Goal: Task Accomplishment & Management: Use online tool/utility

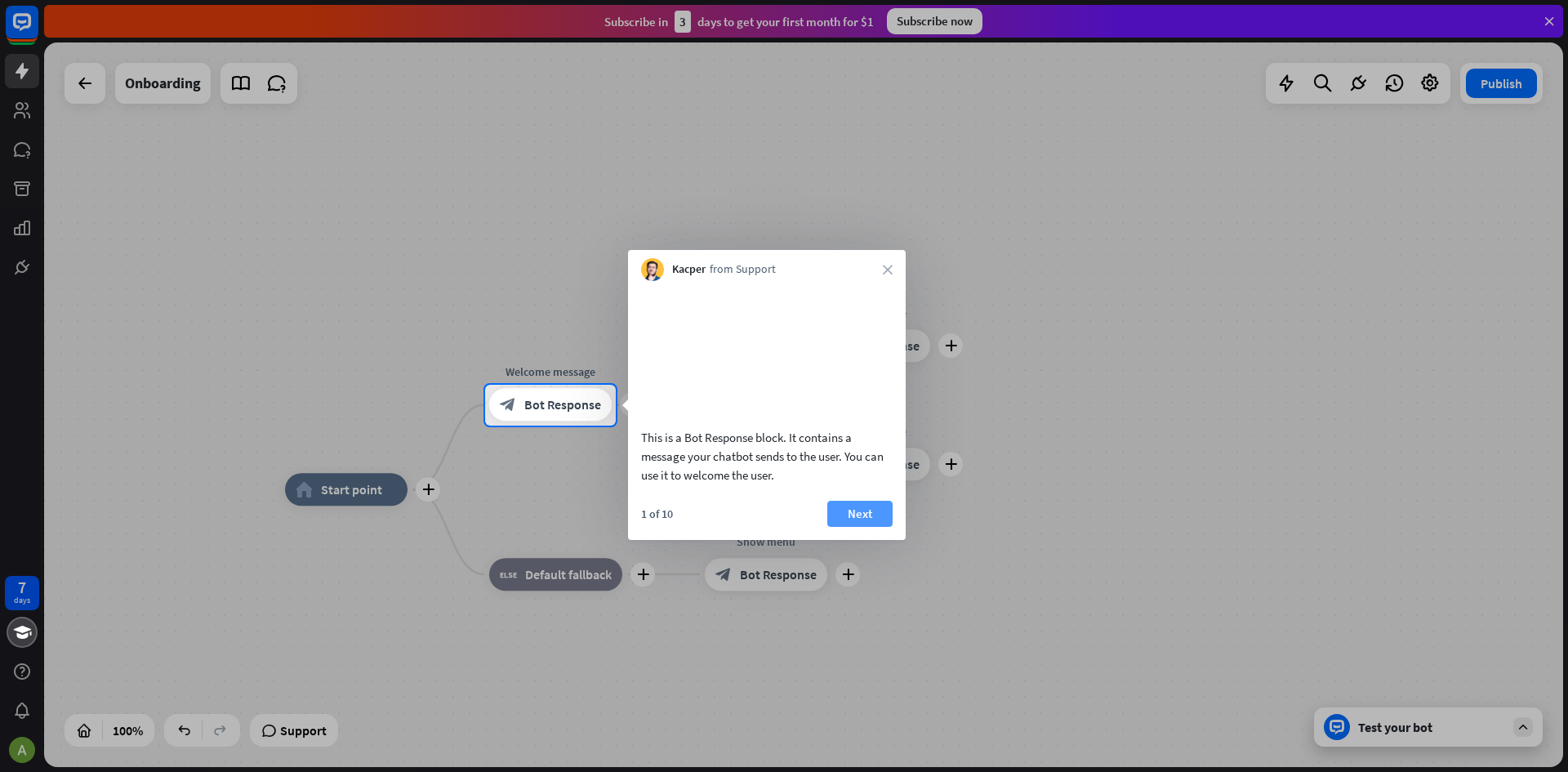
click at [877, 527] on button "Next" at bounding box center [859, 514] width 65 height 27
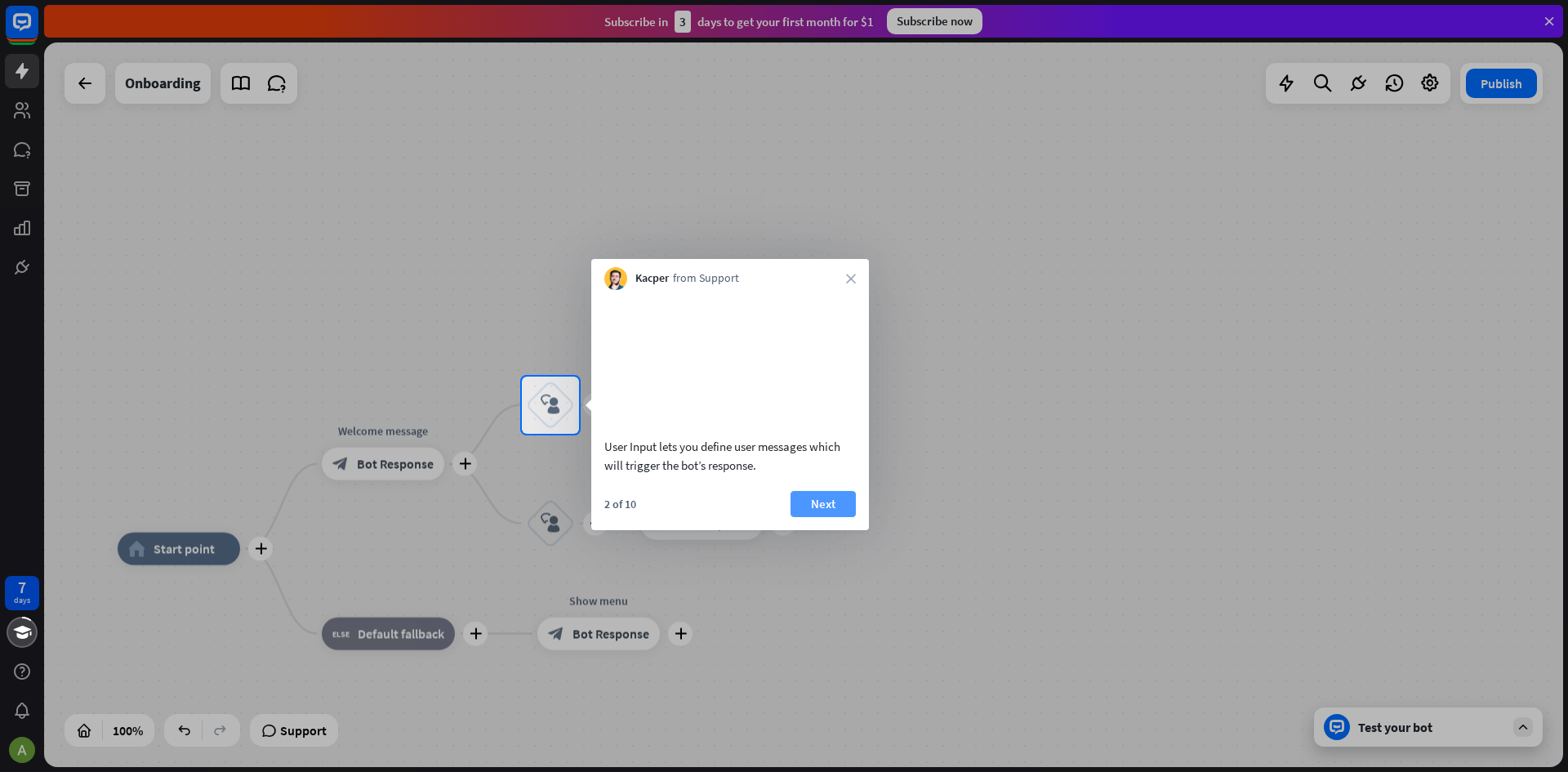
click at [841, 516] on button "Next" at bounding box center [822, 504] width 65 height 27
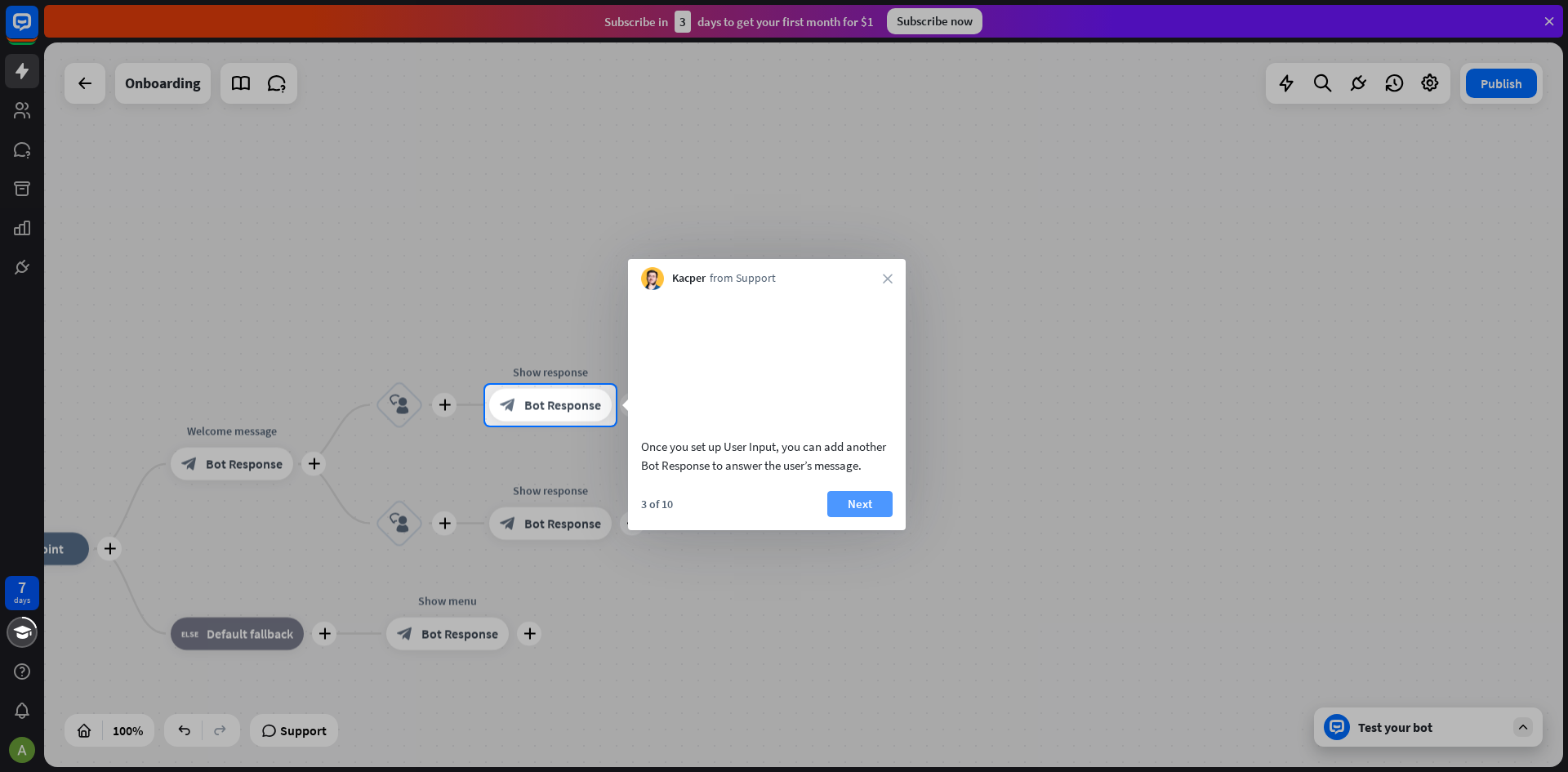
click at [879, 516] on button "Next" at bounding box center [859, 504] width 65 height 27
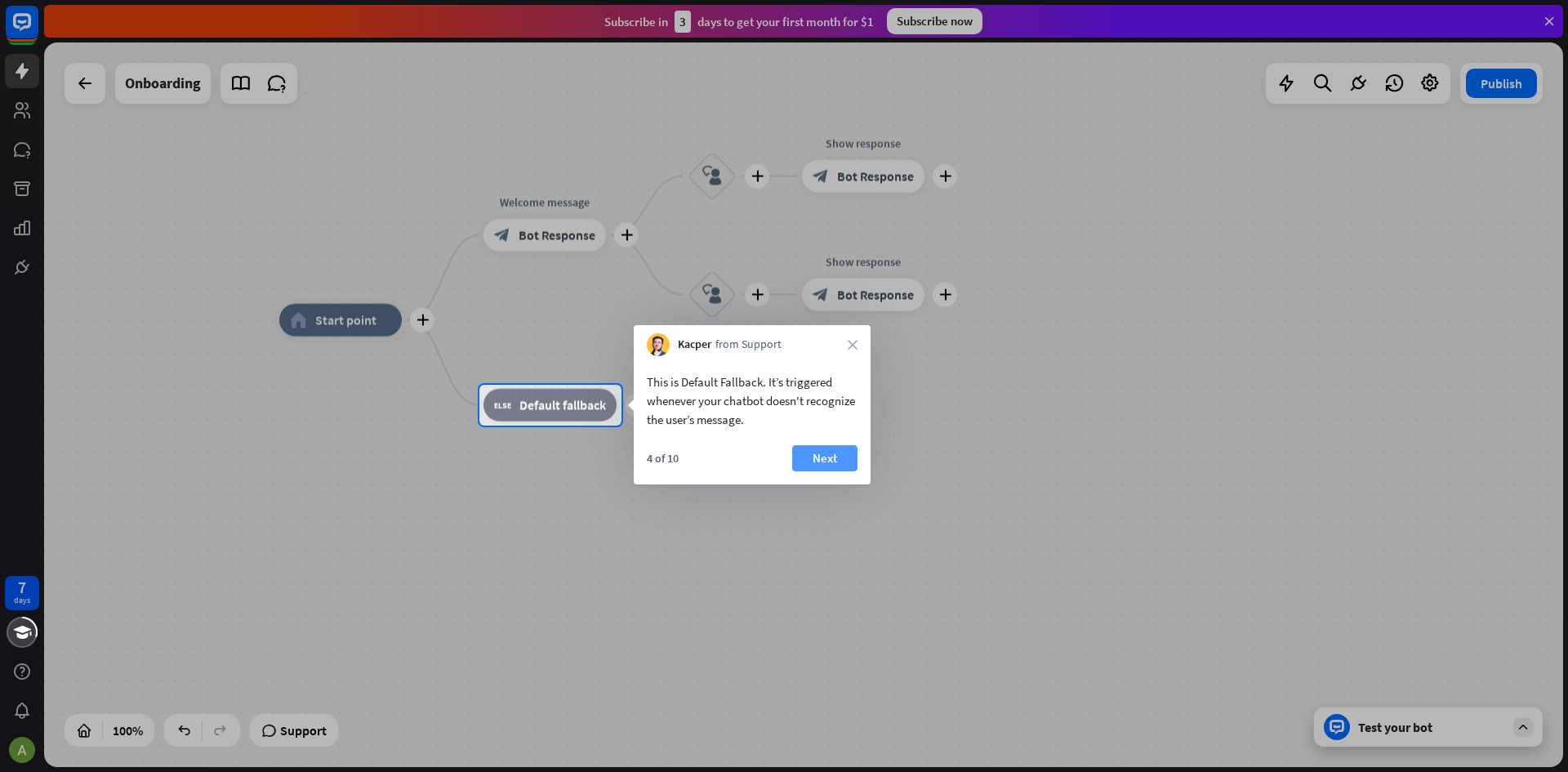
click at [833, 462] on button "Next" at bounding box center [824, 458] width 65 height 27
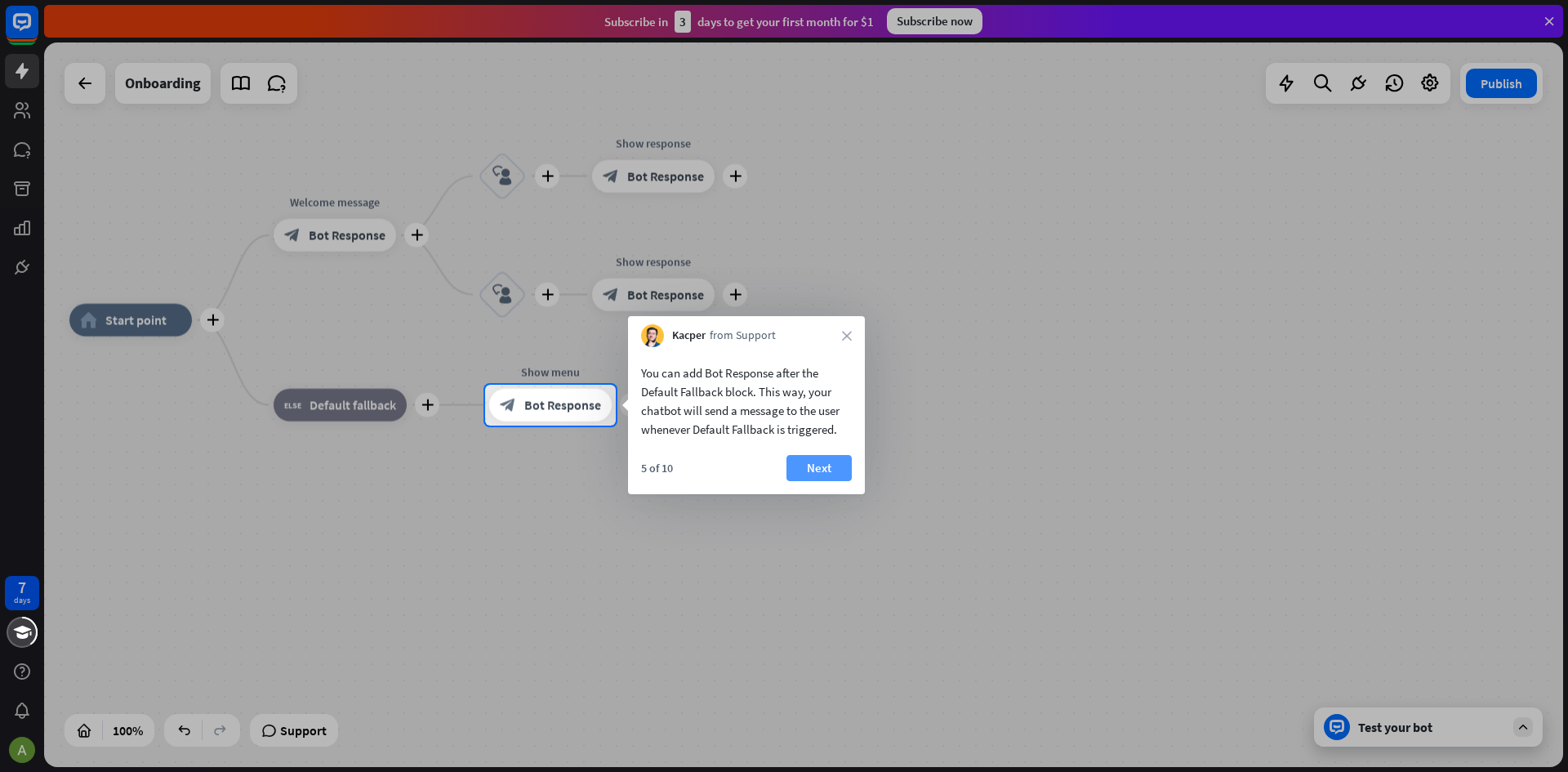
click at [840, 462] on button "Next" at bounding box center [819, 468] width 65 height 27
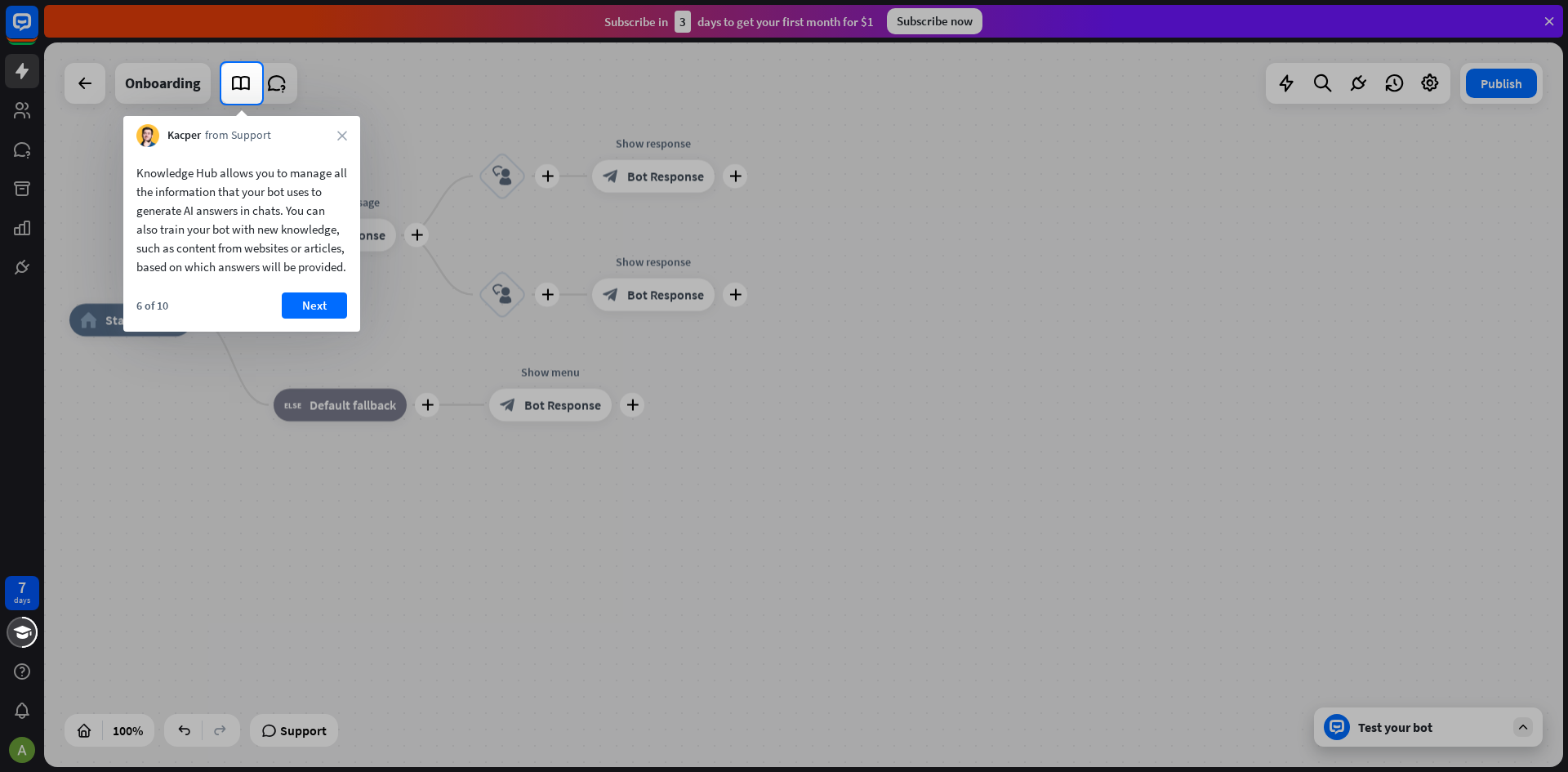
click at [725, 508] on div at bounding box center [784, 437] width 1568 height 668
click at [286, 312] on button "Next" at bounding box center [314, 305] width 65 height 27
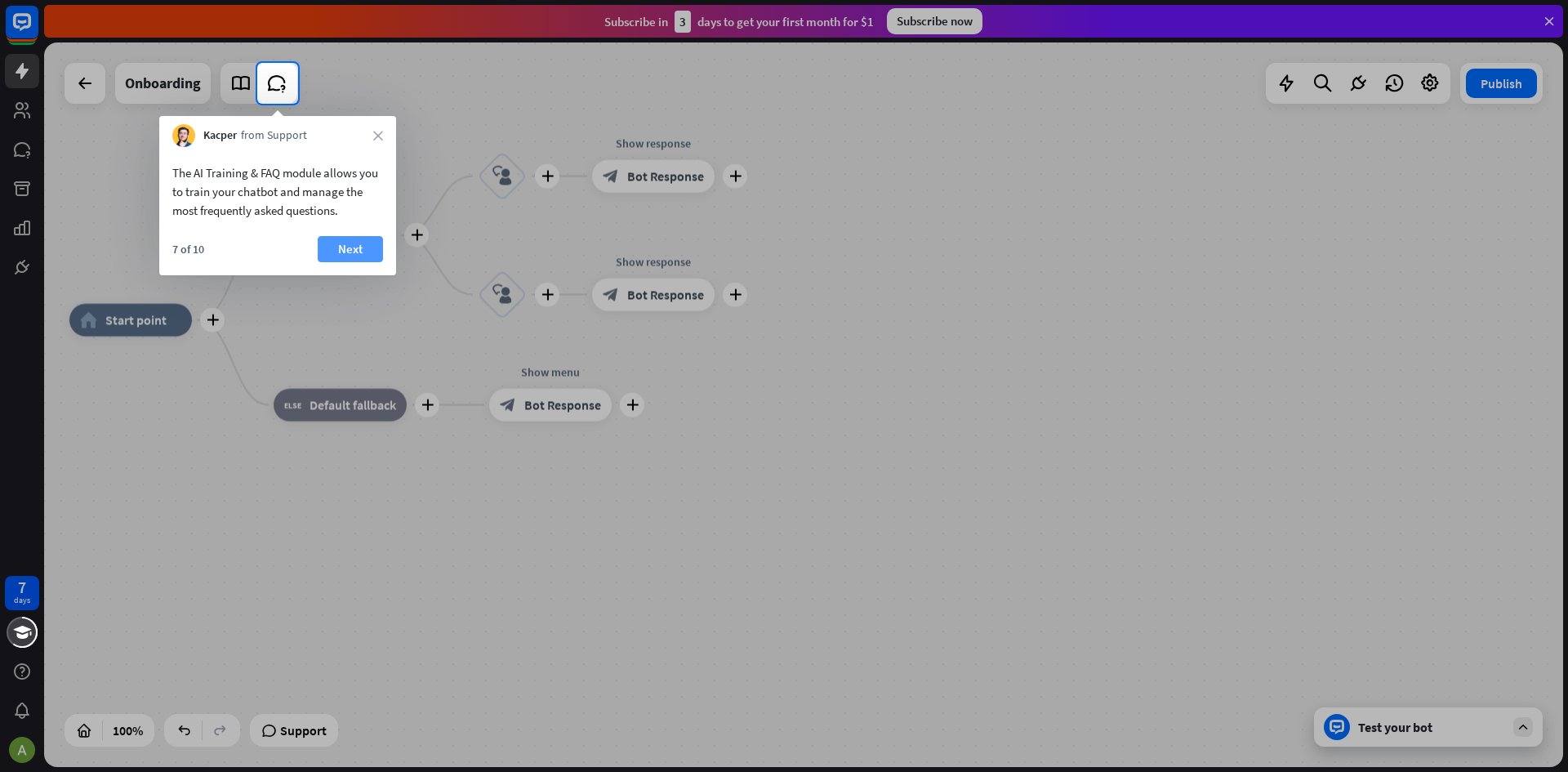
click at [363, 243] on button "Next" at bounding box center [350, 249] width 65 height 27
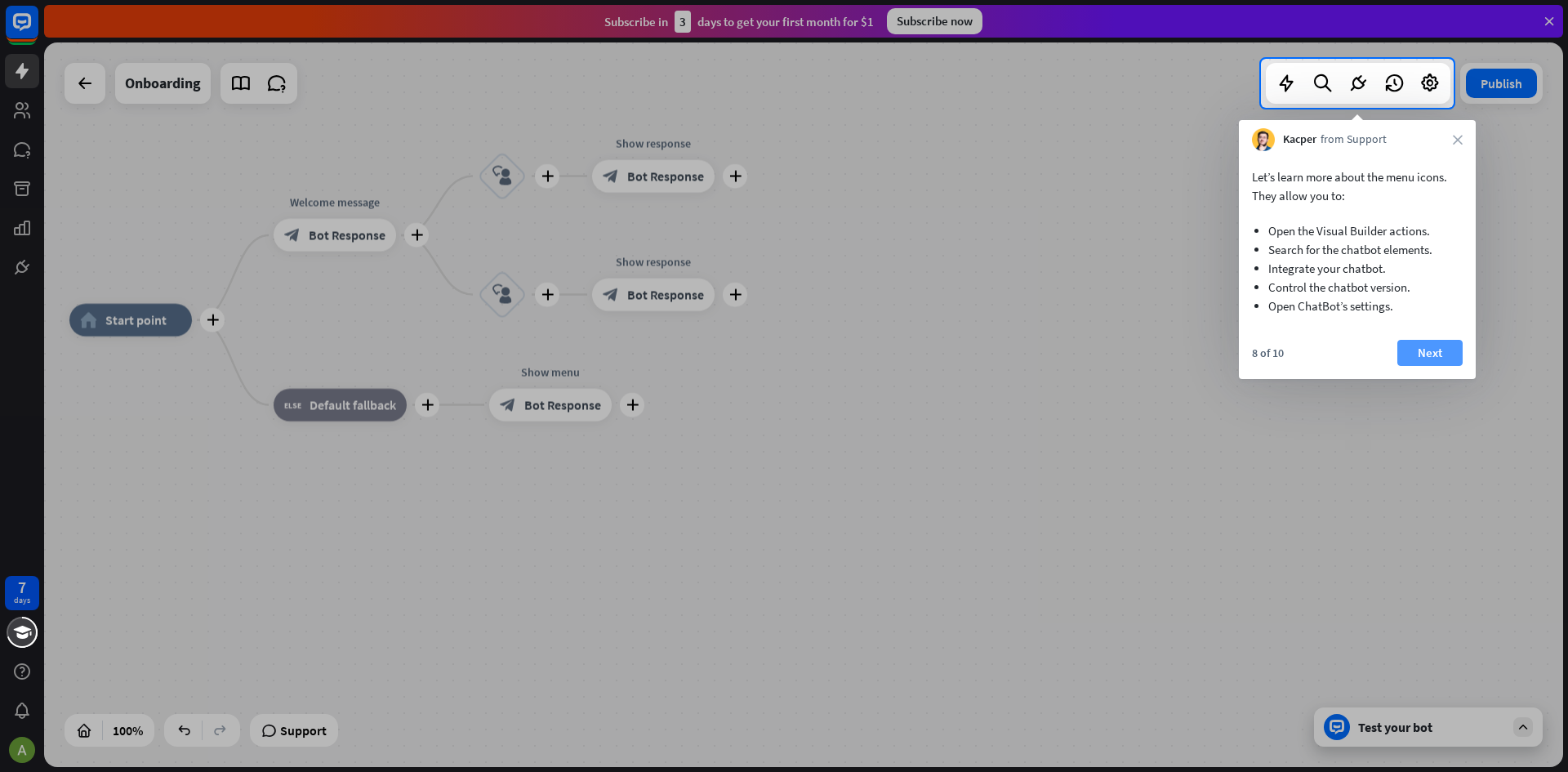
click at [1441, 361] on button "Next" at bounding box center [1430, 353] width 65 height 27
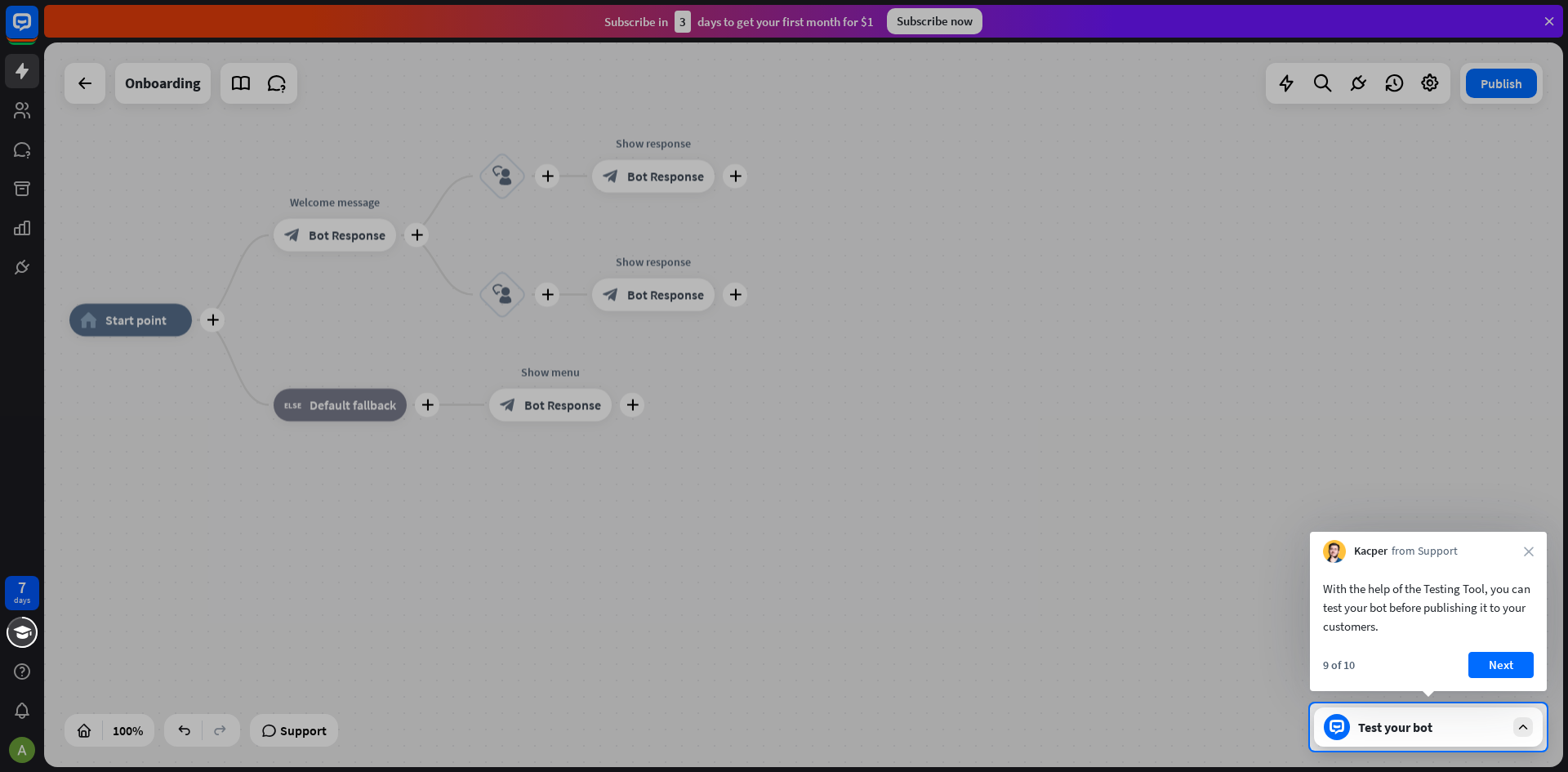
click at [174, 313] on div at bounding box center [784, 352] width 1568 height 703
click at [1525, 548] on icon "close" at bounding box center [1529, 550] width 10 height 10
click at [140, 323] on div at bounding box center [784, 352] width 1568 height 703
click at [1400, 661] on button "No, stay" at bounding box center [1373, 661] width 102 height 27
click at [1513, 661] on button "Next" at bounding box center [1500, 664] width 65 height 27
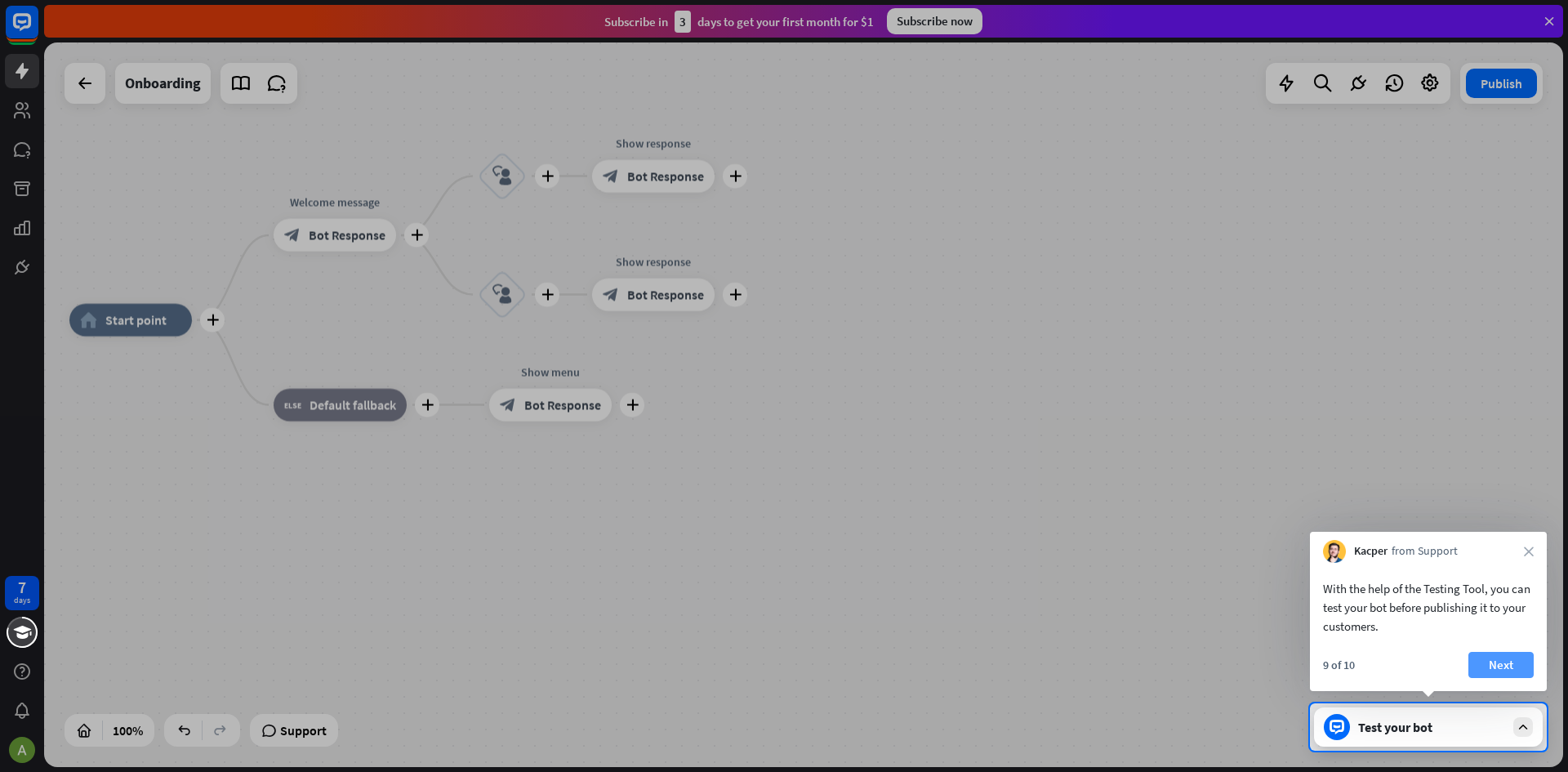
click at [1513, 661] on div "plus home_2 Start point plus Welcome message block_bot_response Bot Response pl…" at bounding box center [829, 682] width 1519 height 724
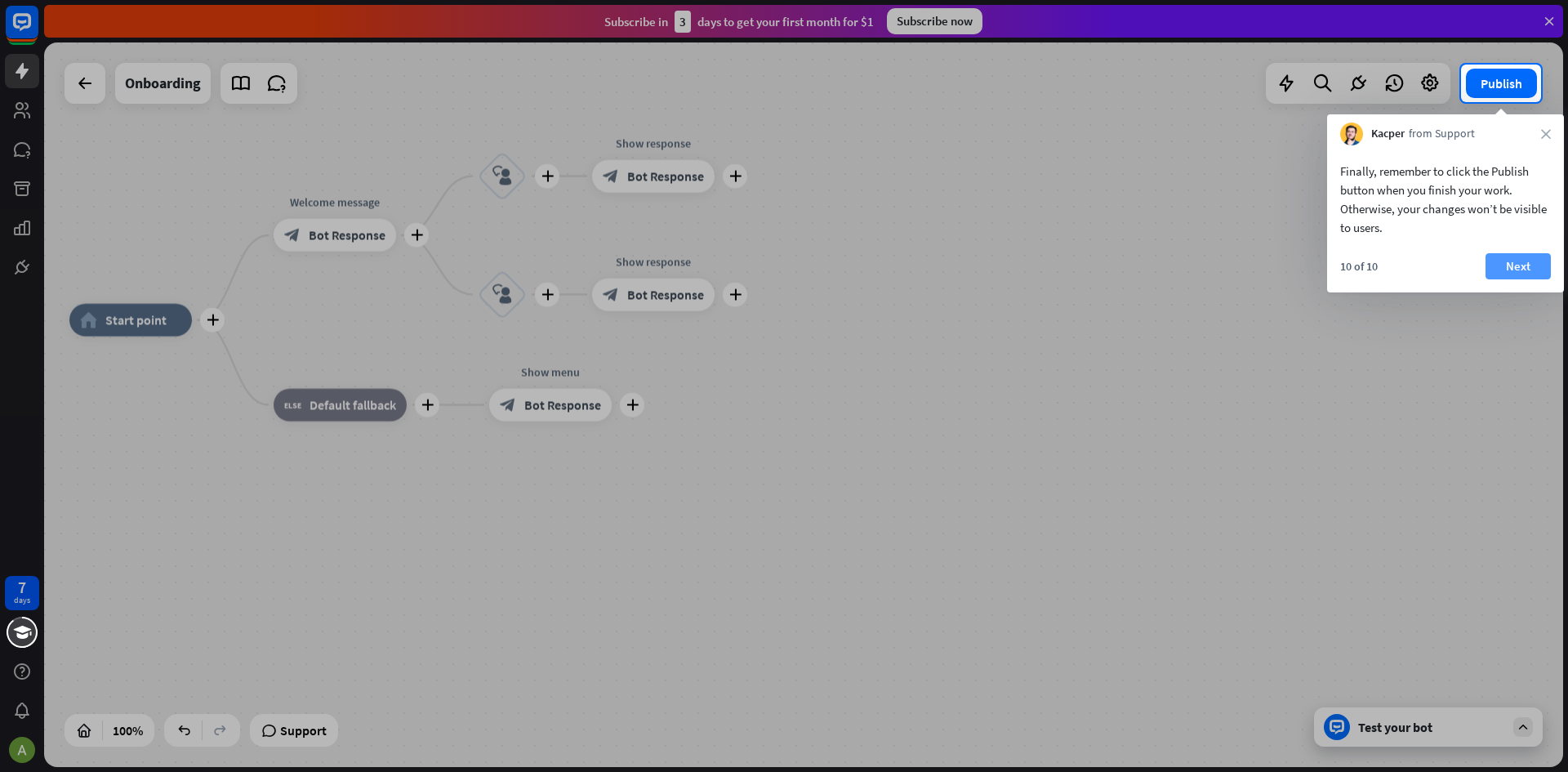
click at [1529, 268] on button "Next" at bounding box center [1518, 266] width 65 height 27
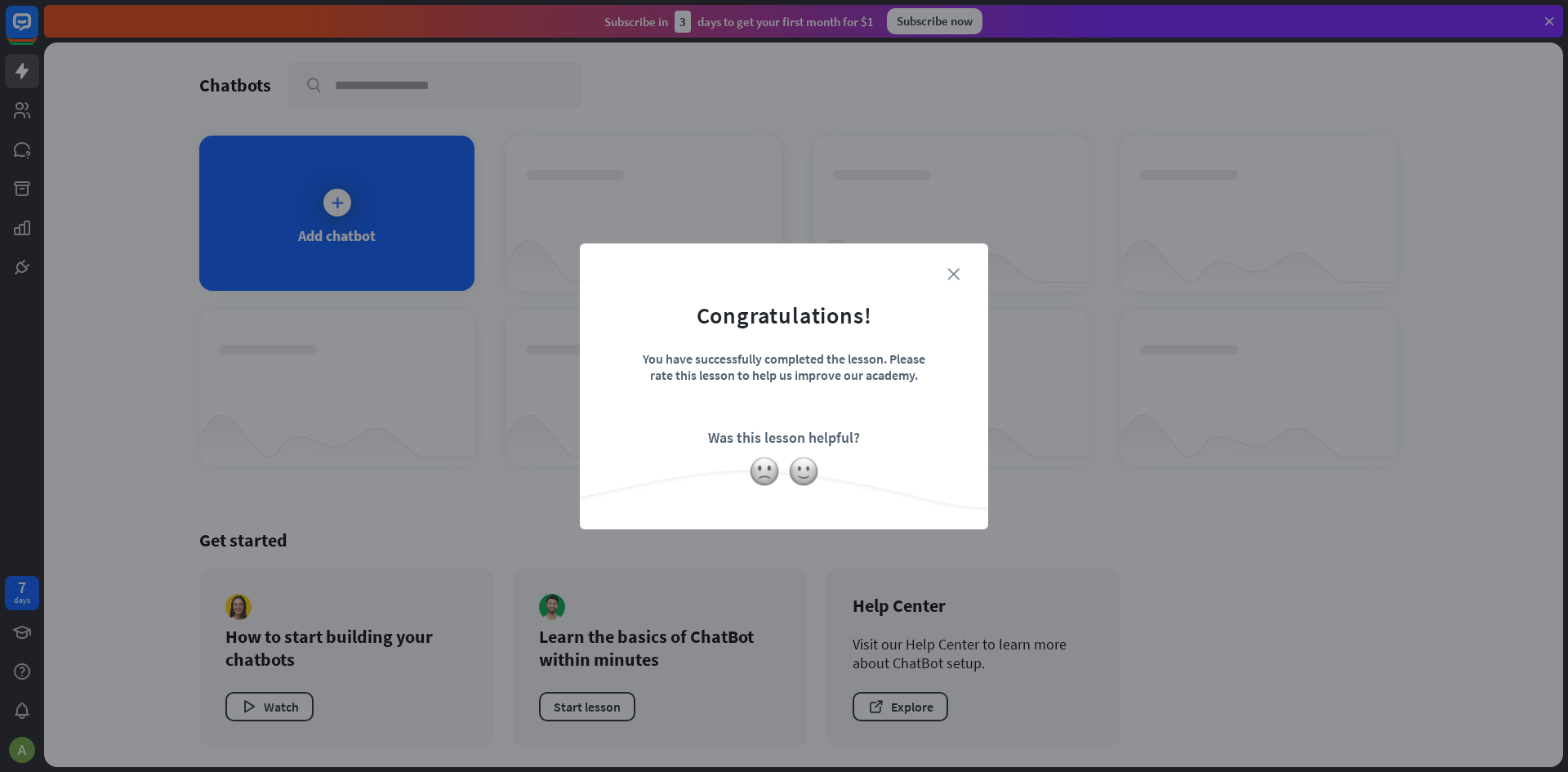
click at [951, 267] on icon "close" at bounding box center [953, 273] width 12 height 12
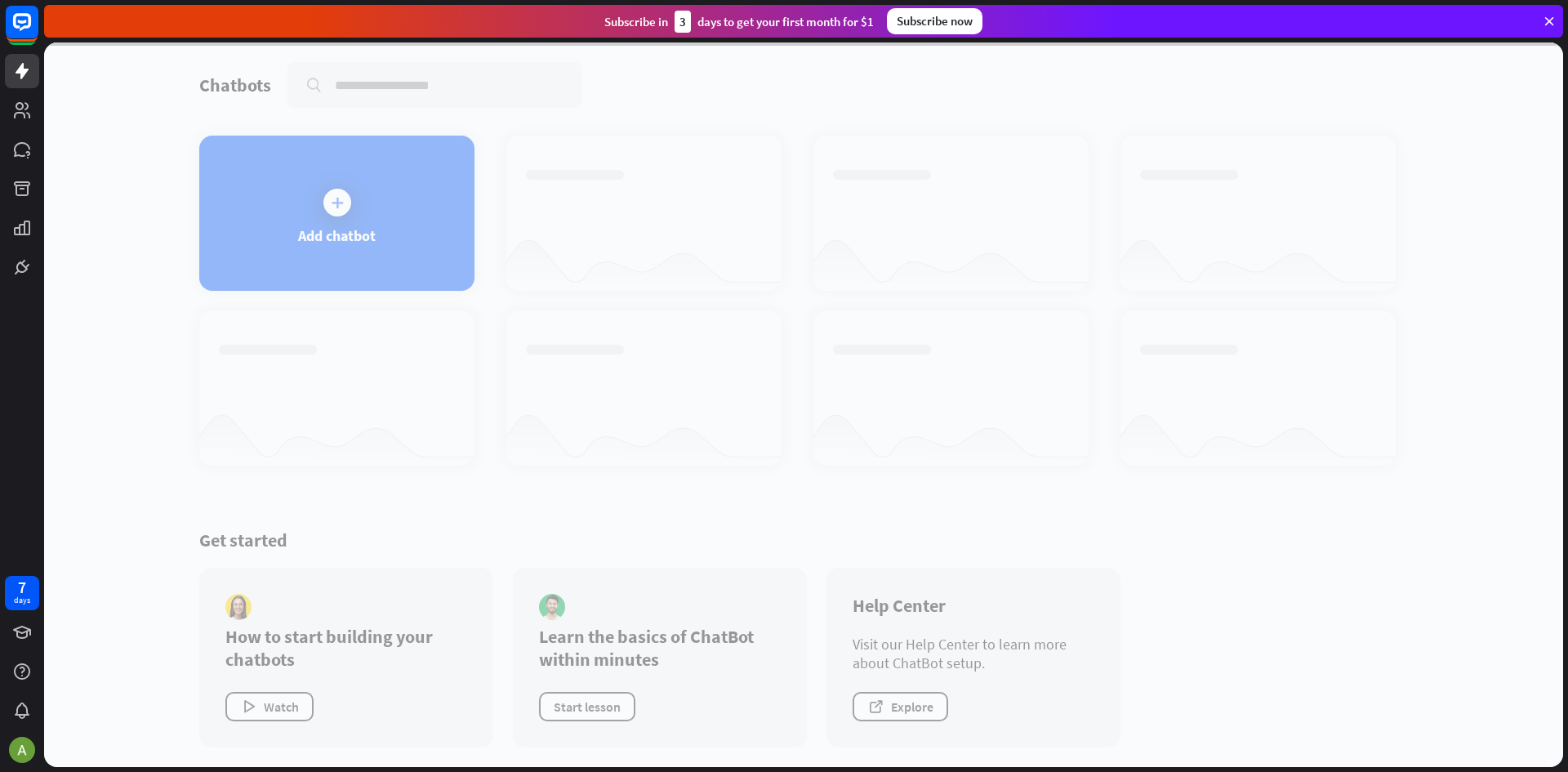
click at [350, 214] on div at bounding box center [803, 404] width 1519 height 724
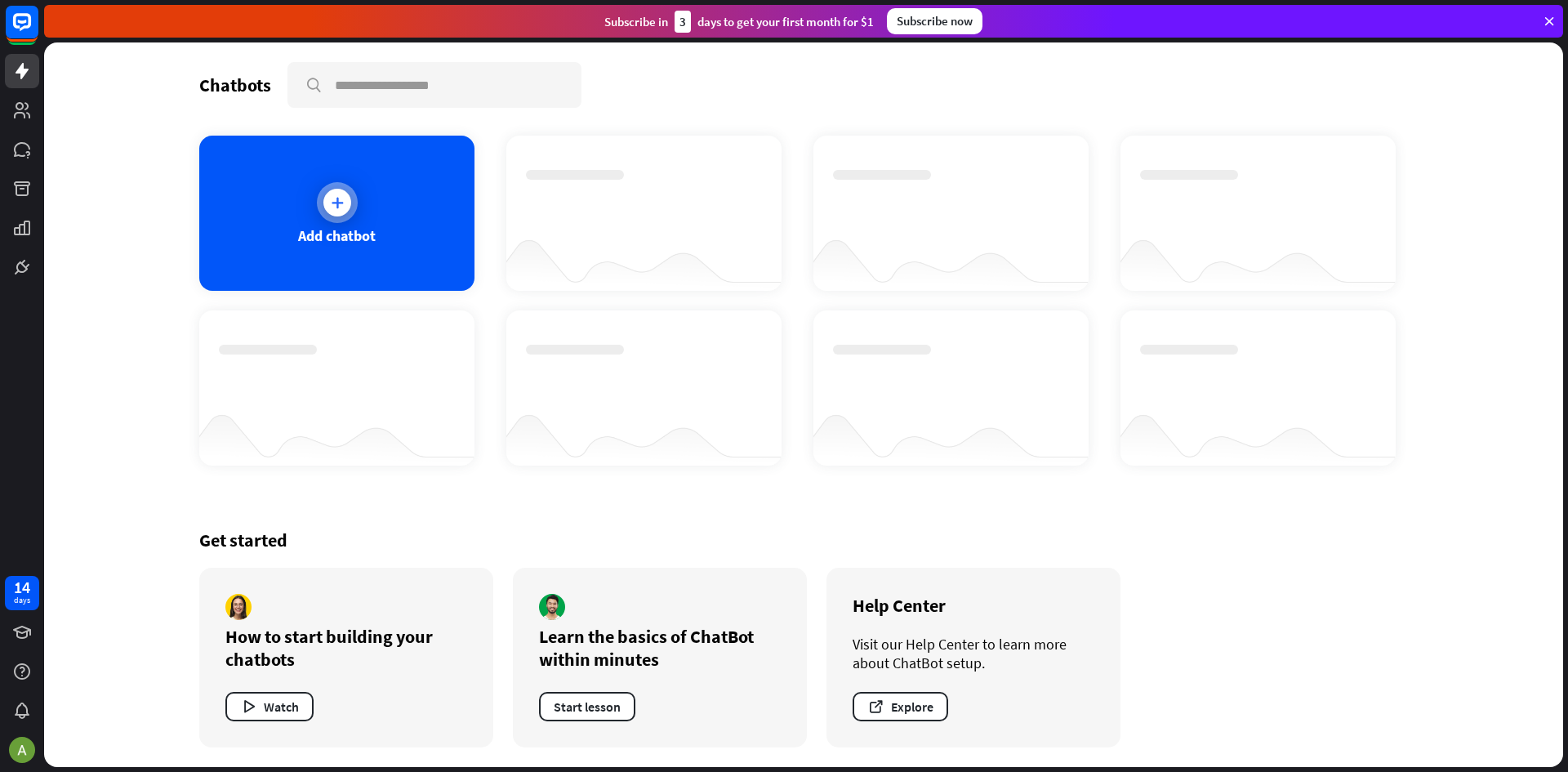
click at [332, 229] on div "Add chatbot" at bounding box center [336, 235] width 78 height 19
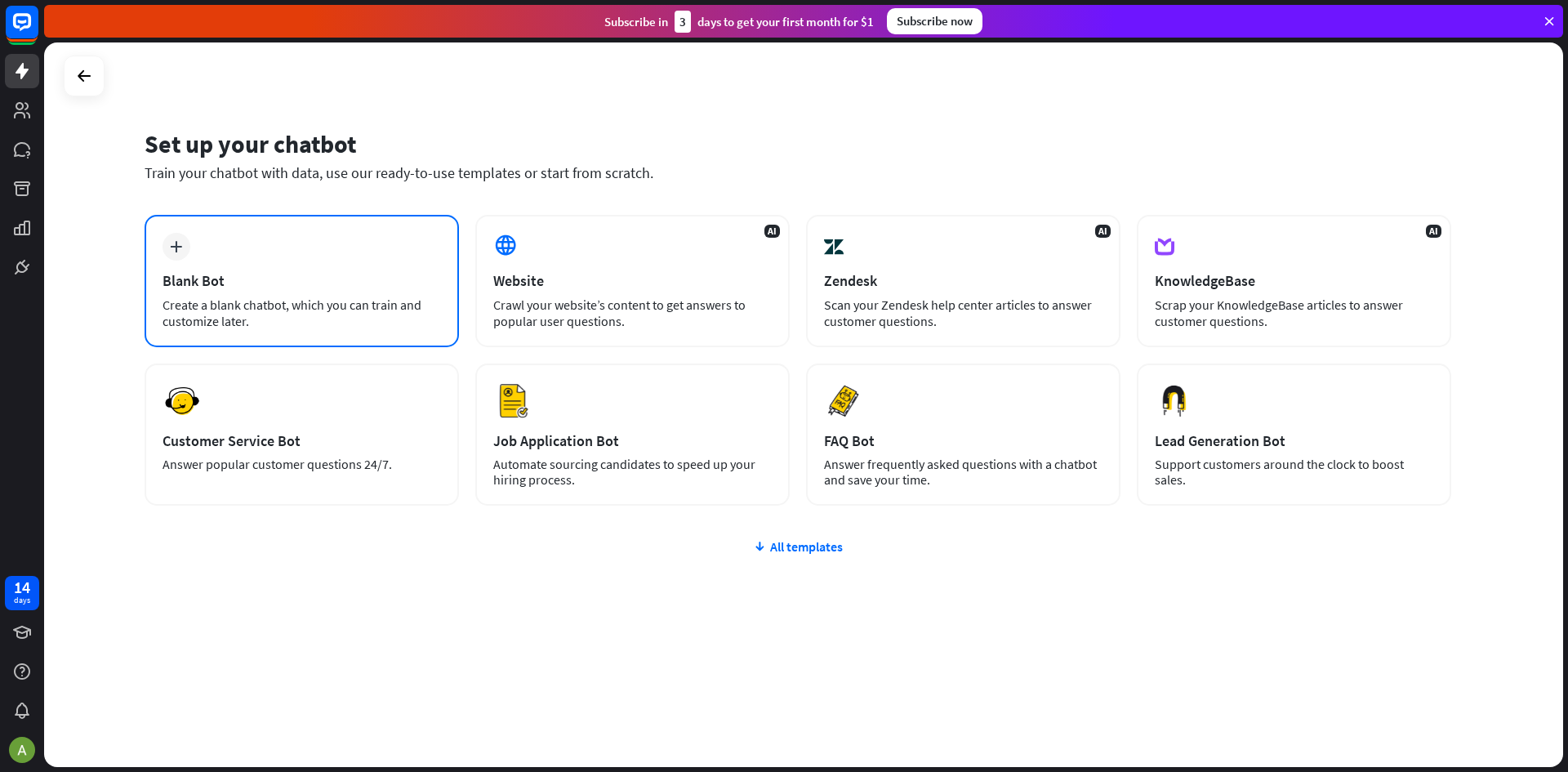
click at [298, 265] on div "plus Blank Bot Create a blank chatbot, which you can train and customize later." at bounding box center [301, 280] width 314 height 132
